Goal: Task Accomplishment & Management: Use online tool/utility

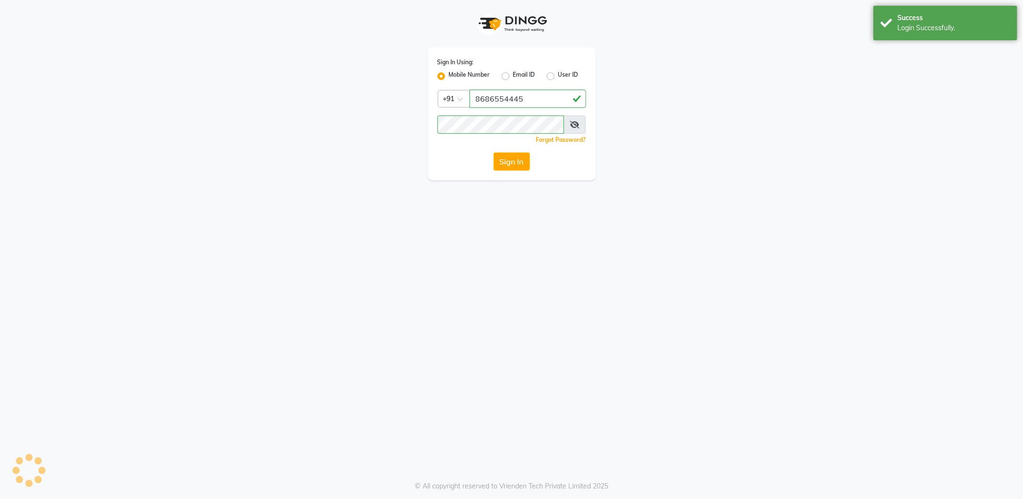
select select "service"
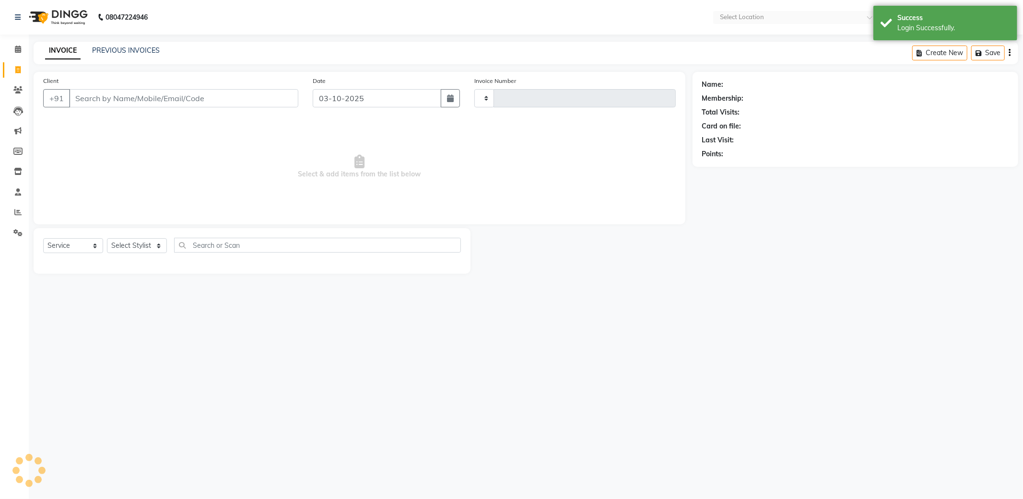
select select "en"
select select "5687"
type input "5880"
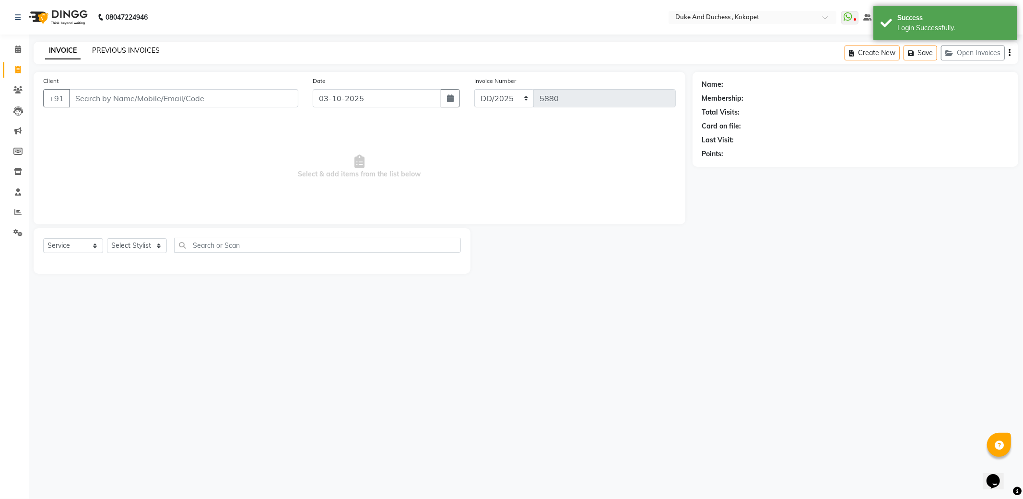
click at [132, 49] on link "PREVIOUS INVOICES" at bounding box center [126, 50] width 68 height 9
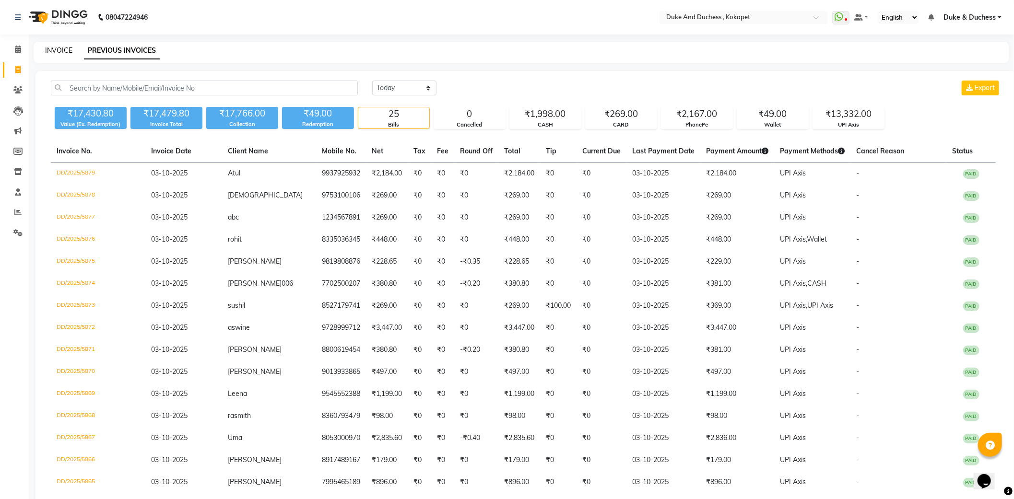
click at [61, 49] on link "INVOICE" at bounding box center [58, 50] width 27 height 9
select select "service"
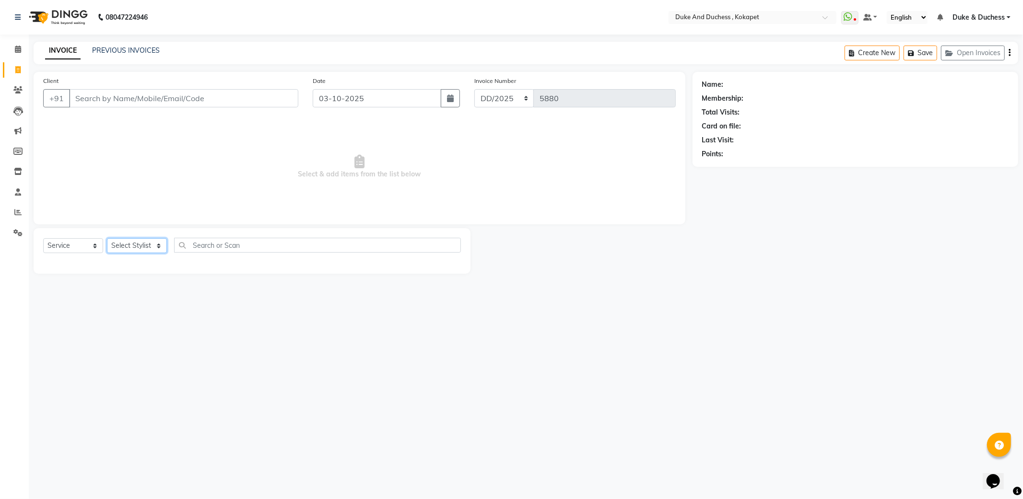
click at [150, 247] on select "Select Stylist Admin Anu Rai Duke & Duchess Kushmita Toppo Raj Gurung Rijvan Mo…" at bounding box center [137, 245] width 60 height 15
select select "91316"
click at [107, 239] on select "Select Stylist Admin Anu Rai Duke & Duchess Kushmita Toppo Raj Gurung Rijvan Mo…" at bounding box center [137, 245] width 60 height 15
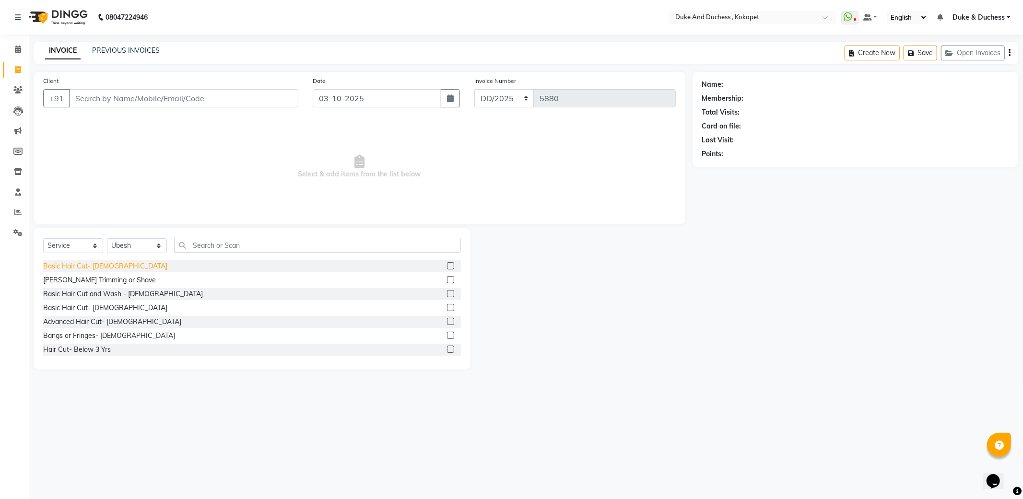
click at [99, 268] on div "Basic Hair Cut- Male" at bounding box center [105, 266] width 124 height 10
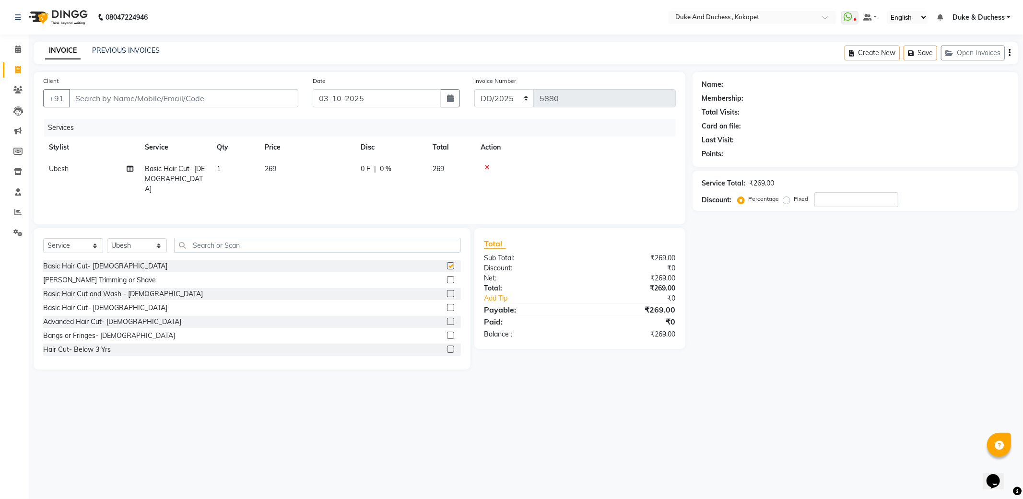
checkbox input "false"
click at [103, 281] on div "Beard Trimming or Shave" at bounding box center [99, 280] width 113 height 10
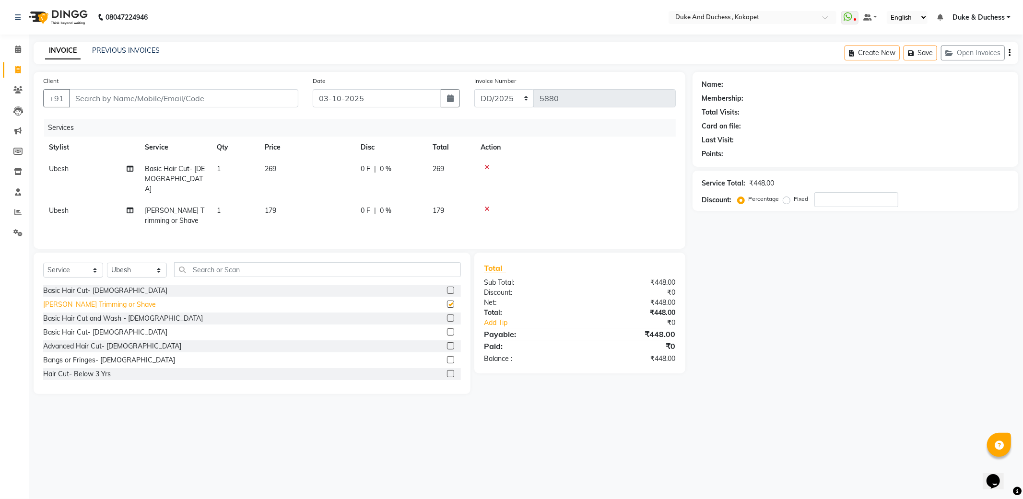
checkbox input "false"
click at [248, 269] on input "text" at bounding box center [317, 269] width 287 height 15
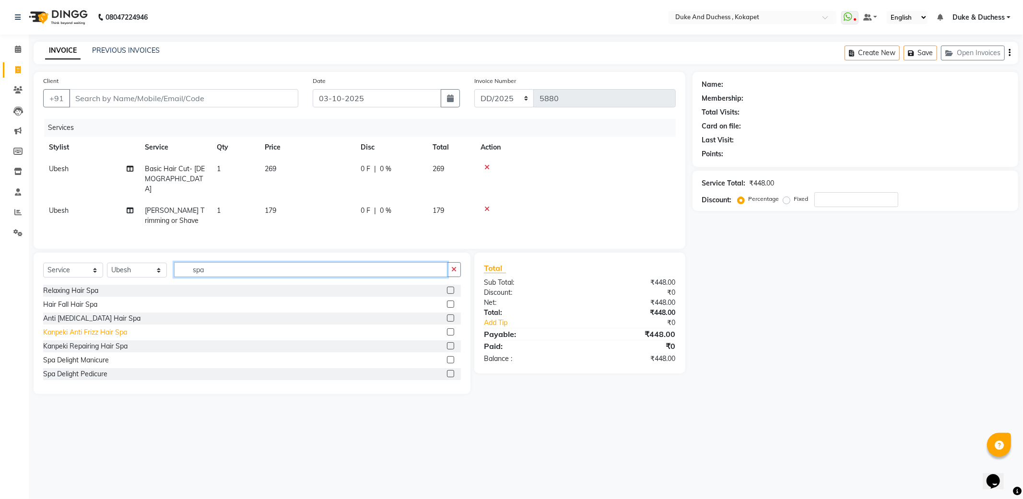
type input "spa"
click at [108, 332] on div "Kanpeki Anti Frizz Hair Spa" at bounding box center [85, 333] width 84 height 10
checkbox input "false"
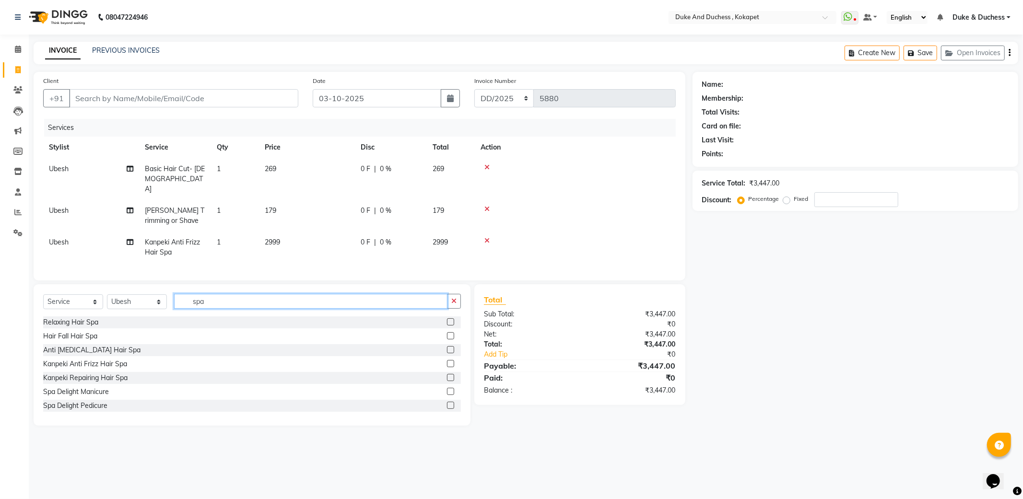
click at [228, 294] on input "spa" at bounding box center [310, 301] width 273 height 15
type input "s"
type input "me"
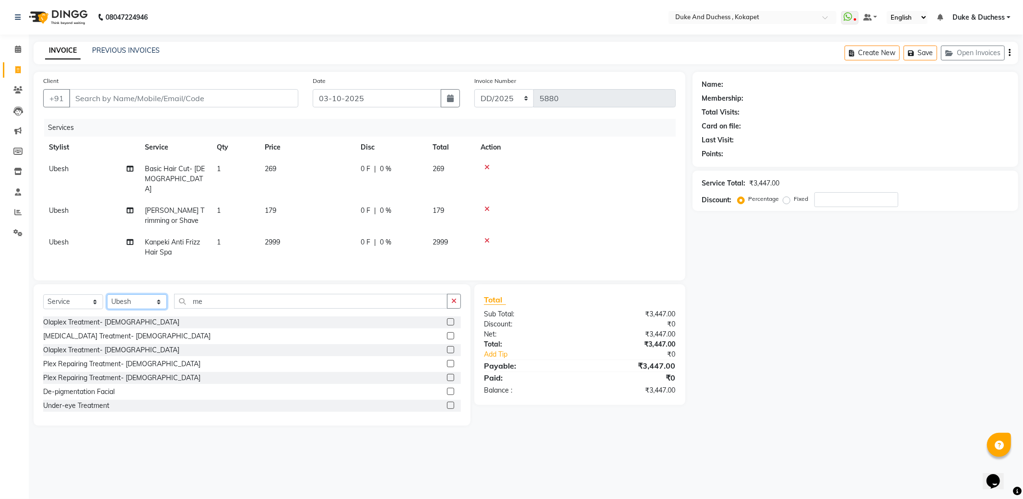
click at [151, 297] on select "Select Stylist Admin Anu Rai Duke & Duchess Kushmita Toppo Raj Gurung Rijvan Mo…" at bounding box center [137, 301] width 60 height 15
select select "53001"
click at [107, 294] on select "Select Stylist Admin Anu Rai Duke & Duchess Kushmita Toppo Raj Gurung Rijvan Mo…" at bounding box center [137, 301] width 60 height 15
click at [223, 299] on input "me" at bounding box center [310, 301] width 273 height 15
type input "m"
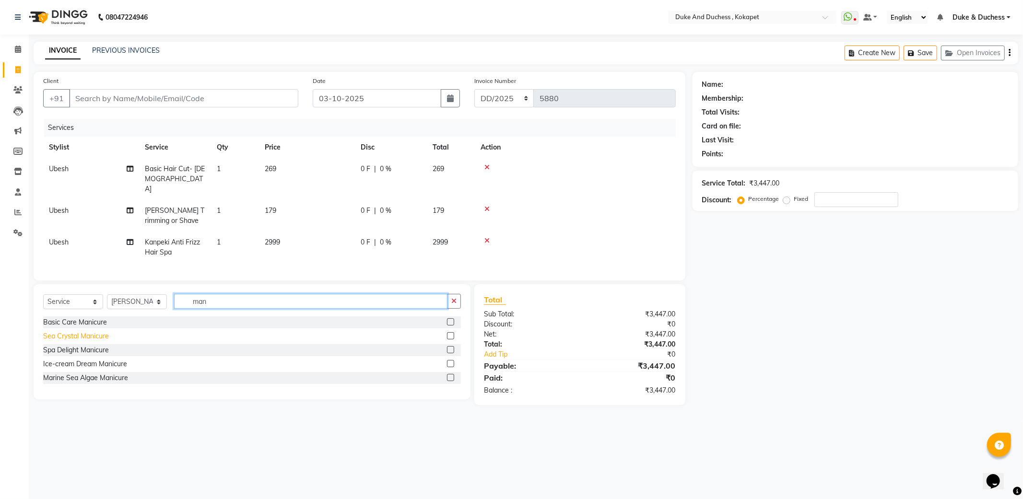
type input "man"
click at [99, 337] on div "Sea Crystal Manicure" at bounding box center [76, 336] width 66 height 10
click at [99, 309] on select "Select Service Product Membership Package Voucher Prepaid Gift Card" at bounding box center [73, 301] width 60 height 15
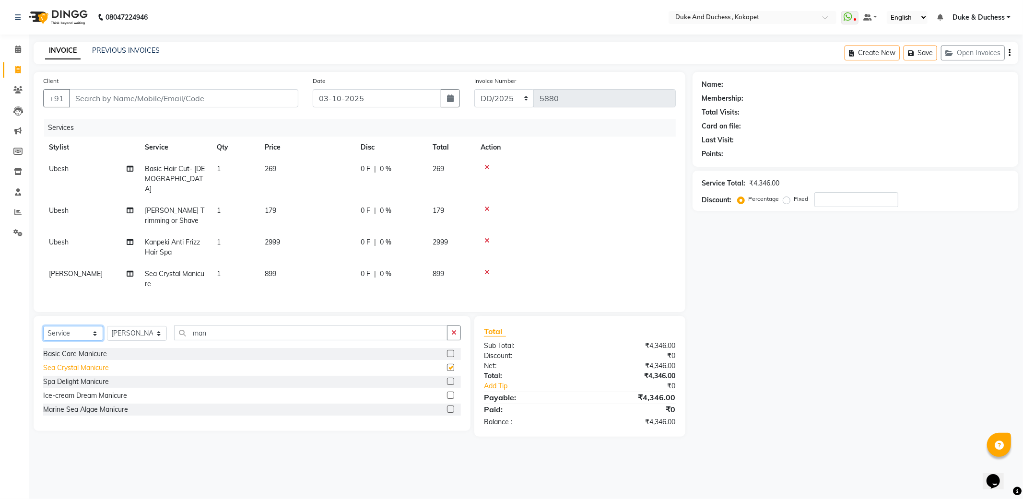
checkbox input "false"
click at [214, 331] on input "man" at bounding box center [310, 333] width 273 height 15
type input "m"
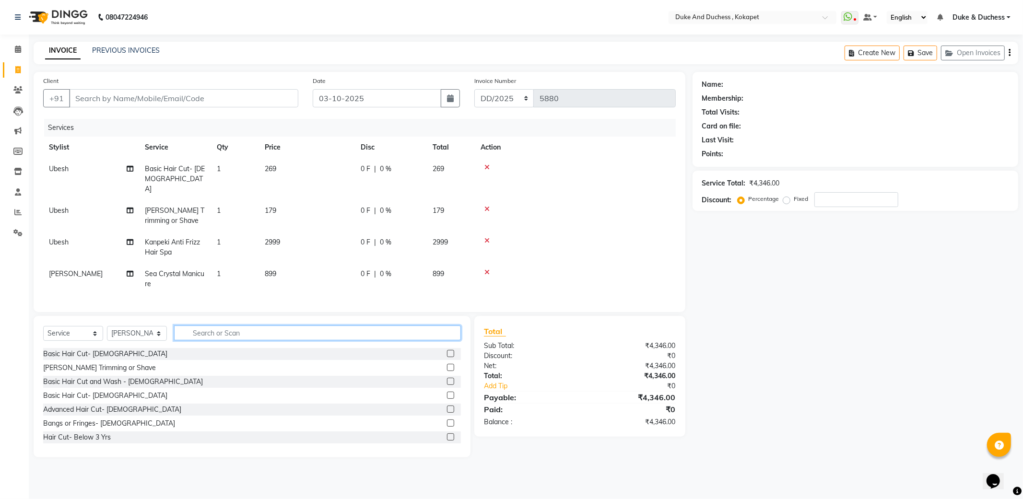
click at [224, 332] on input "text" at bounding box center [317, 333] width 287 height 15
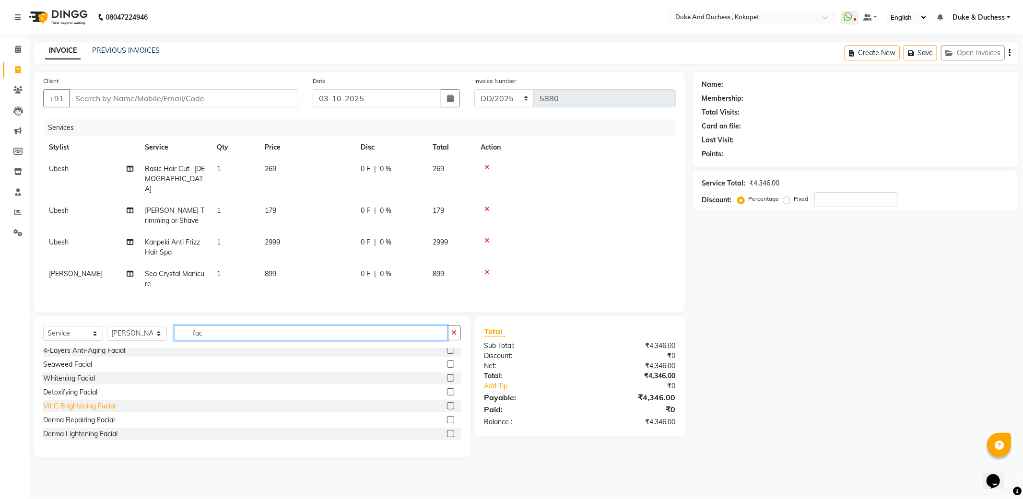
type input "fac"
click at [104, 405] on div "Vit C Brightening Facial" at bounding box center [79, 406] width 72 height 10
checkbox input "false"
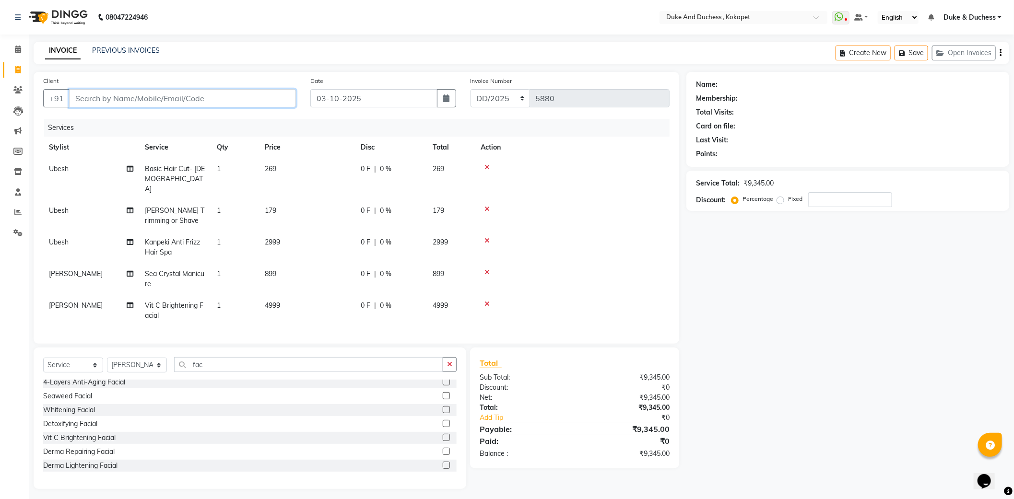
click at [221, 99] on input "Client" at bounding box center [182, 98] width 227 height 18
type input "7"
type input "0"
click at [147, 118] on span "734967242" at bounding box center [168, 121] width 43 height 10
type input "7349672422"
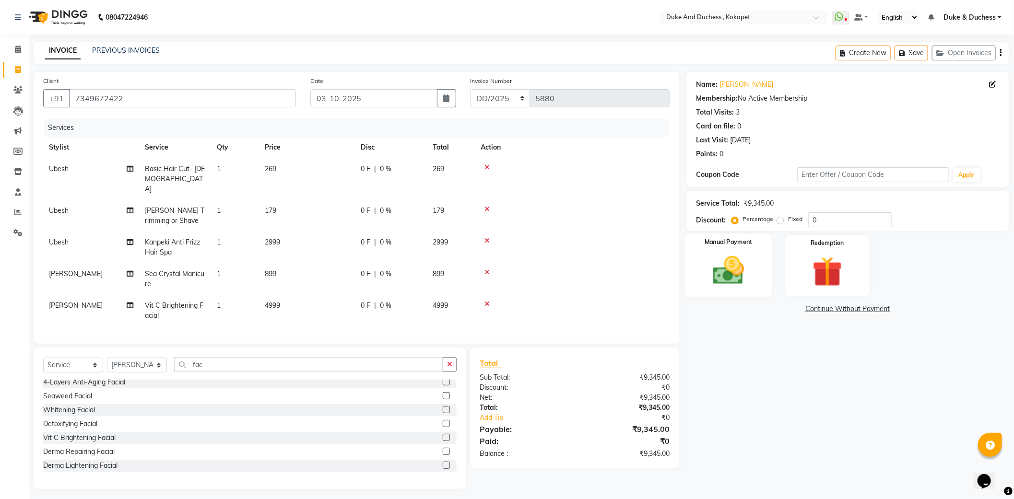
click at [748, 284] on img at bounding box center [728, 271] width 51 height 36
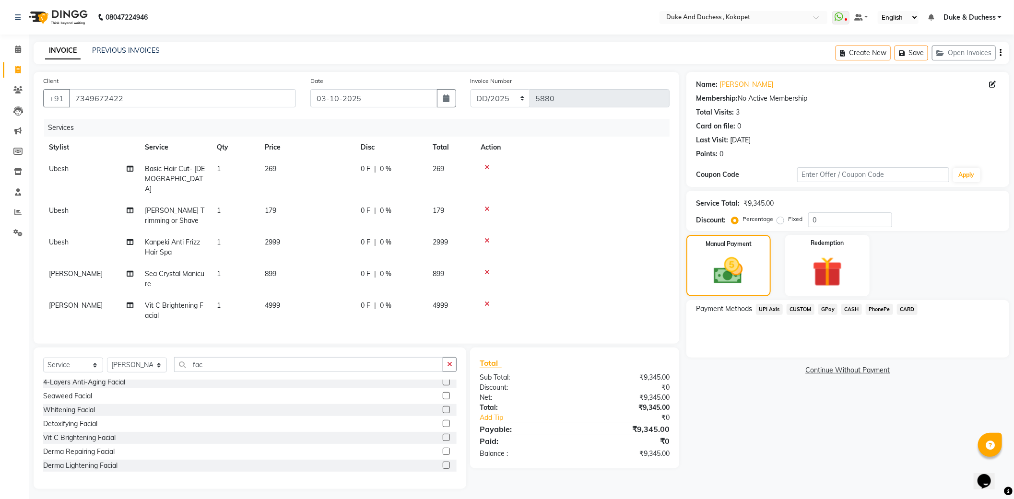
click at [770, 310] on span "UPI Axis" at bounding box center [769, 309] width 27 height 11
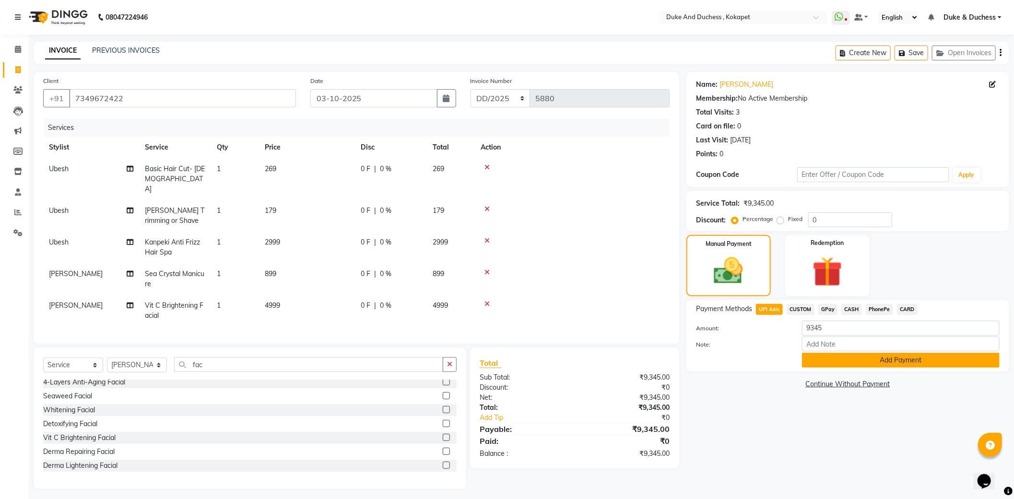
click at [833, 357] on button "Add Payment" at bounding box center [901, 360] width 198 height 15
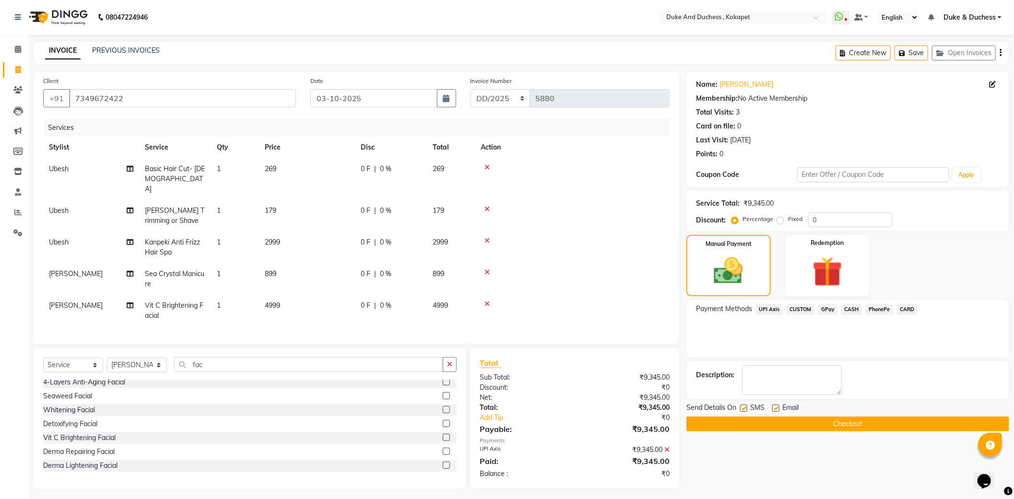
click at [838, 422] on button "Checkout" at bounding box center [847, 424] width 323 height 15
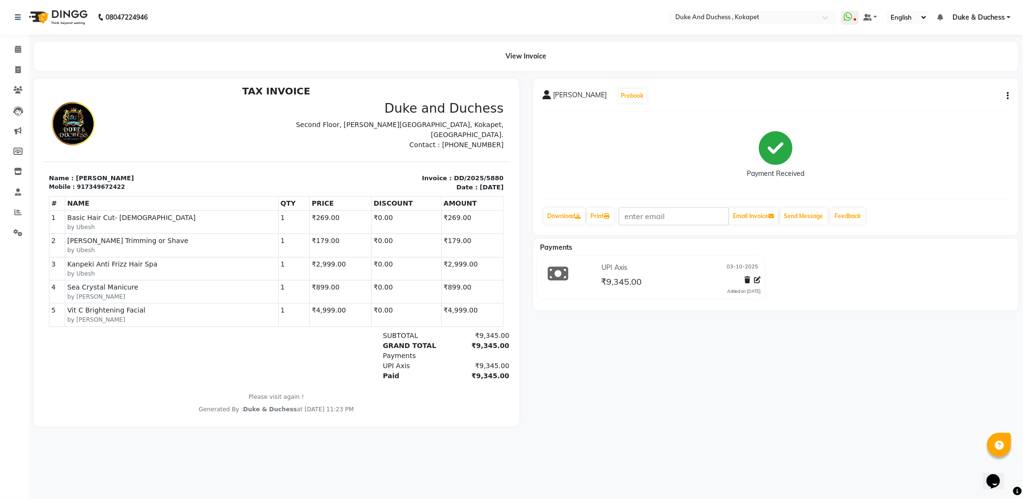
scroll to position [8, 0]
